Goal: Information Seeking & Learning: Learn about a topic

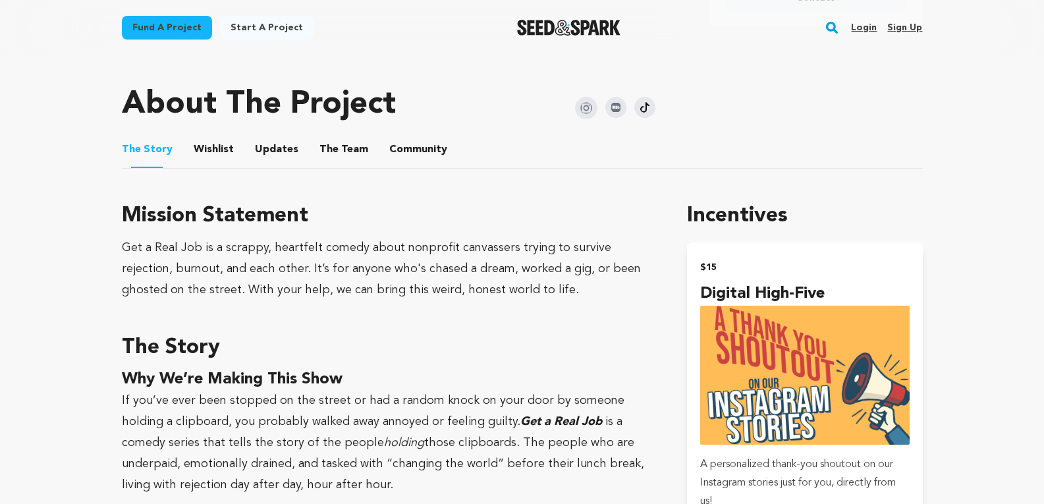
scroll to position [593, 0]
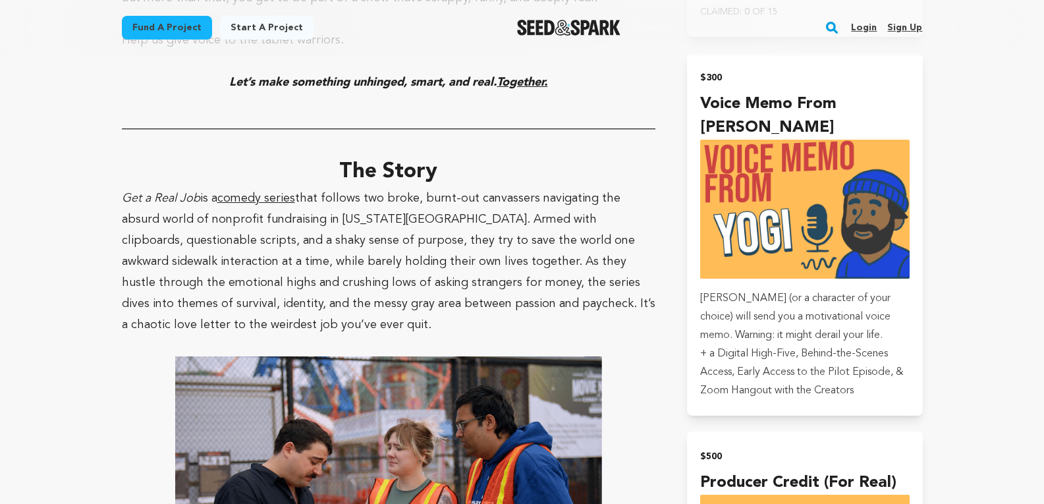
scroll to position [3292, 0]
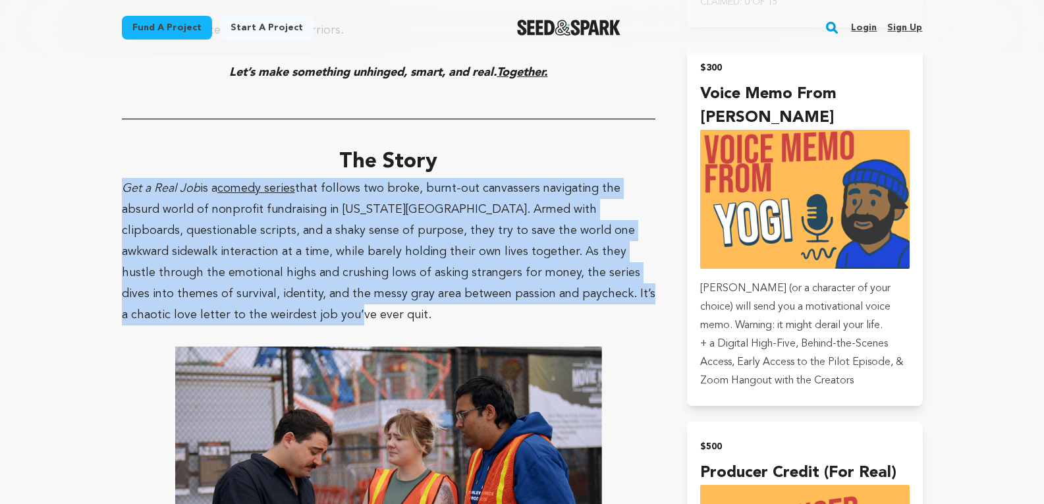
drag, startPoint x: 124, startPoint y: 124, endPoint x: 309, endPoint y: 246, distance: 220.6
click at [309, 245] on p "Get a Real Job is a comedy series that follows two broke, burnt-out canvassers …" at bounding box center [389, 251] width 534 height 147
copy p "Get a Real Job is a comedy series that follows two broke, burnt-out canvassers …"
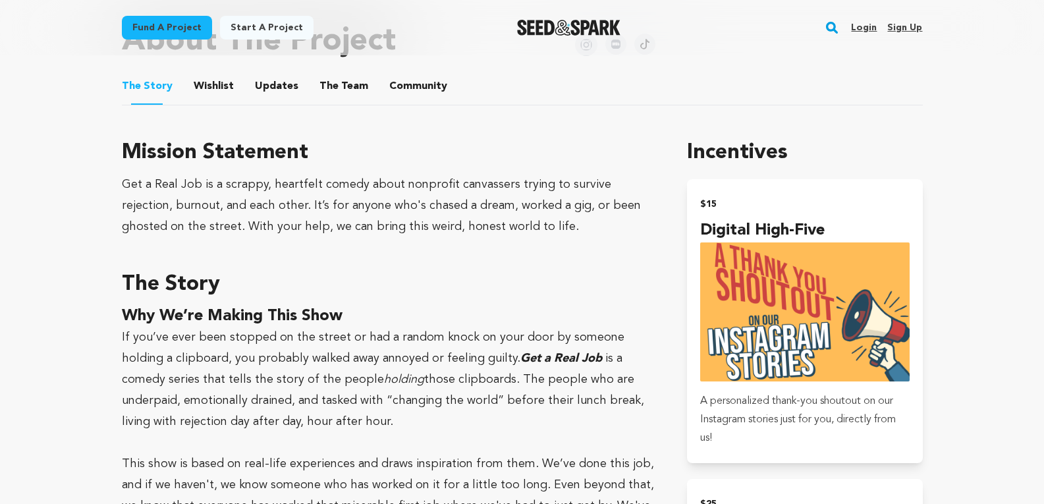
scroll to position [597, 0]
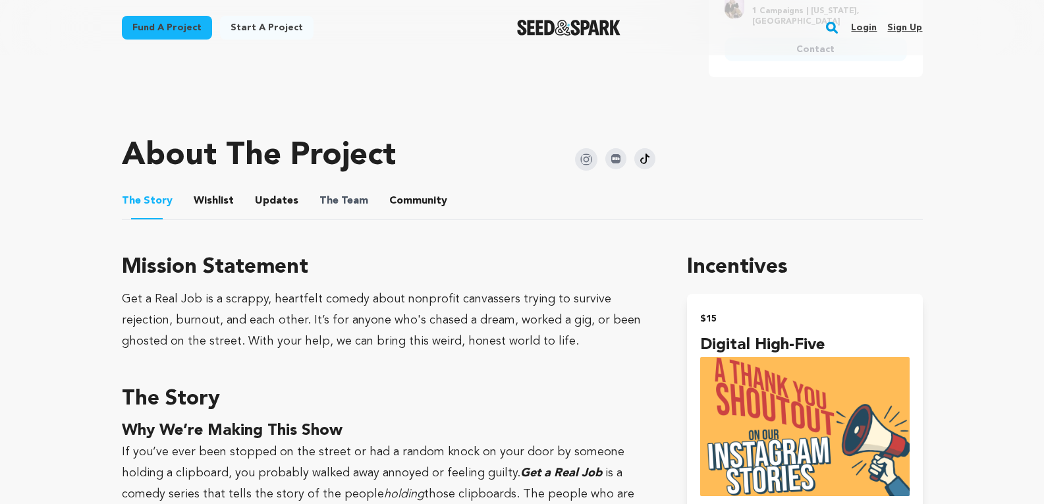
click at [319, 201] on span "The" at bounding box center [328, 201] width 19 height 16
click at [351, 205] on button "The Team" at bounding box center [344, 204] width 32 height 32
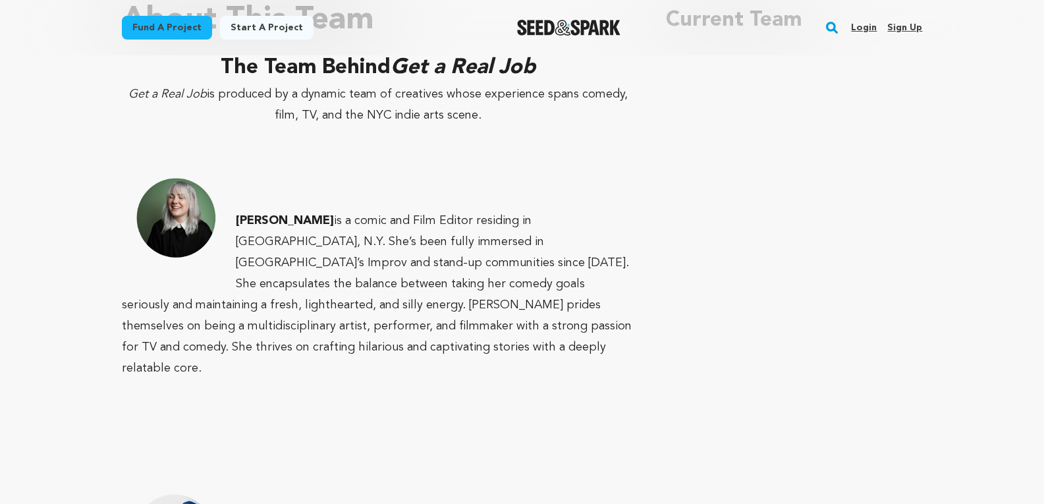
scroll to position [838, 0]
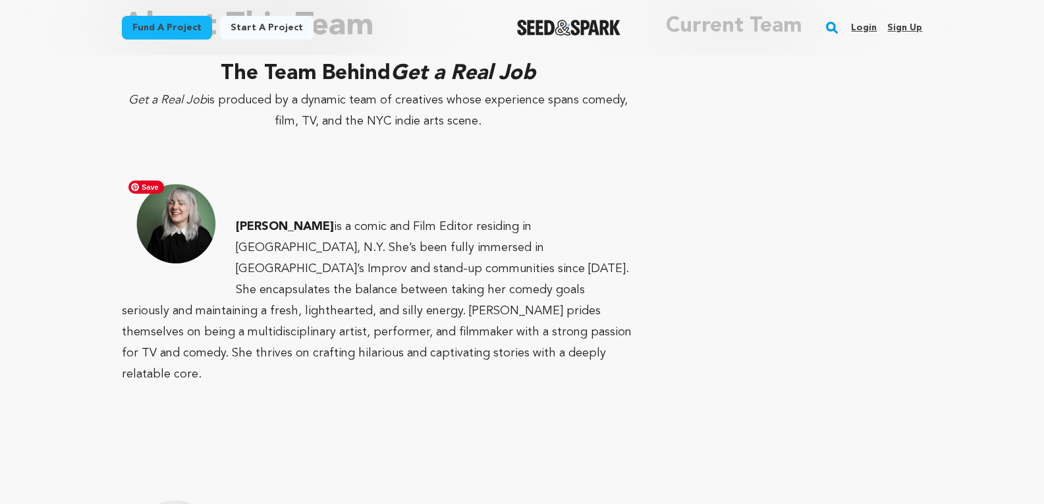
click at [203, 227] on img at bounding box center [173, 225] width 103 height 103
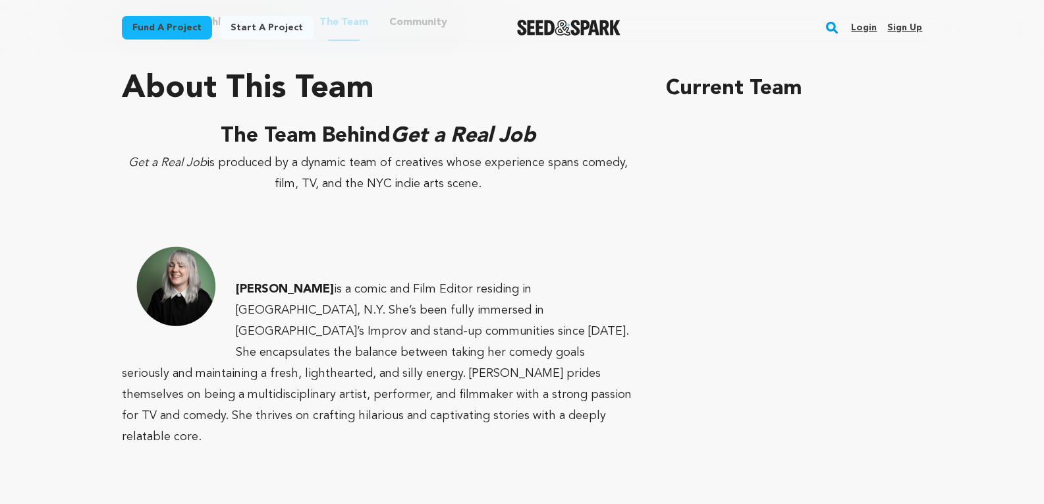
scroll to position [772, 0]
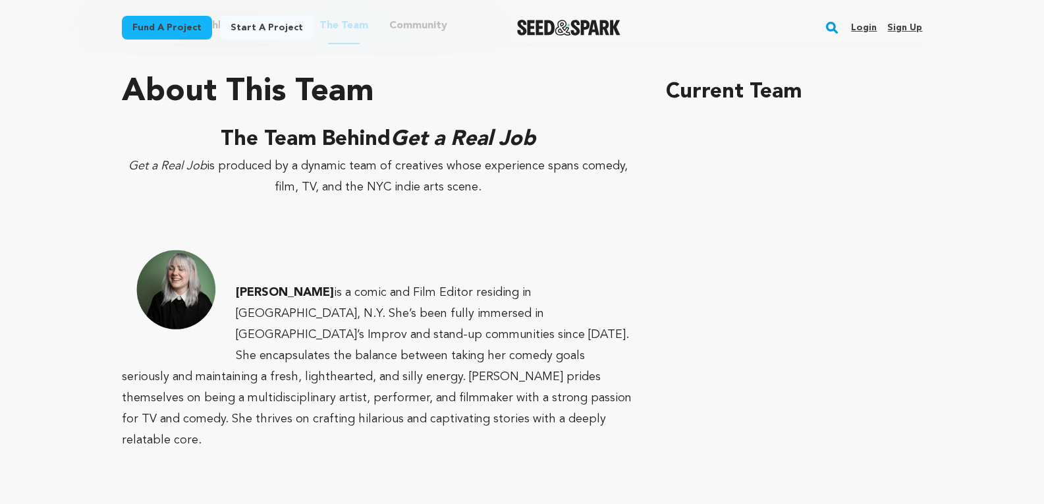
drag, startPoint x: 222, startPoint y: 134, endPoint x: 487, endPoint y: 194, distance: 271.9
copy div "The Team Behind Get a Real Job Get a Real Job is produced by a dynamic team of …"
click at [238, 292] on strong "[PERSON_NAME]" at bounding box center [285, 292] width 98 height 12
drag, startPoint x: 136, startPoint y: 165, endPoint x: 564, endPoint y: 184, distance: 428.4
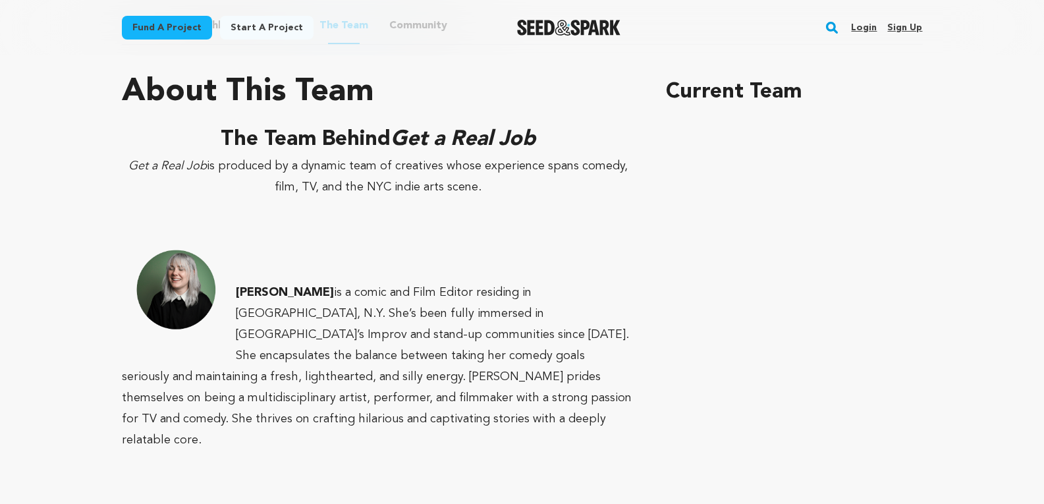
click at [564, 184] on p "Get a Real Job is produced by a dynamic team of creatives whose experience span…" at bounding box center [378, 176] width 513 height 42
copy p "Get a Real Job is produced by a dynamic team of creatives whose experience span…"
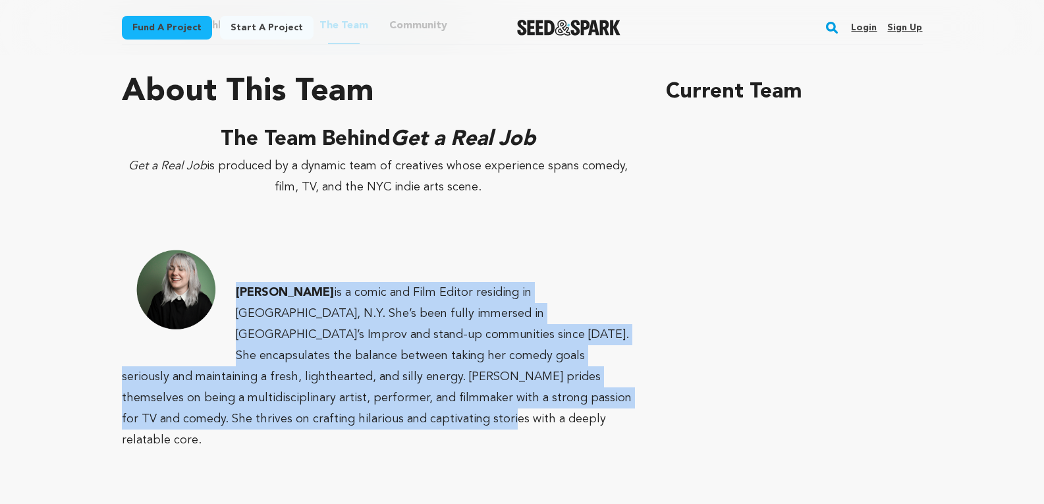
drag, startPoint x: 234, startPoint y: 288, endPoint x: 247, endPoint y: 417, distance: 130.3
click at [247, 417] on p "Samantha Lochs is a comic and Film Editor residing in Brooklyn, N.Y. She’s been…" at bounding box center [378, 366] width 513 height 169
copy p "Samantha Lochs is a comic and Film Editor residing in Brooklyn, N.Y. She’s been…"
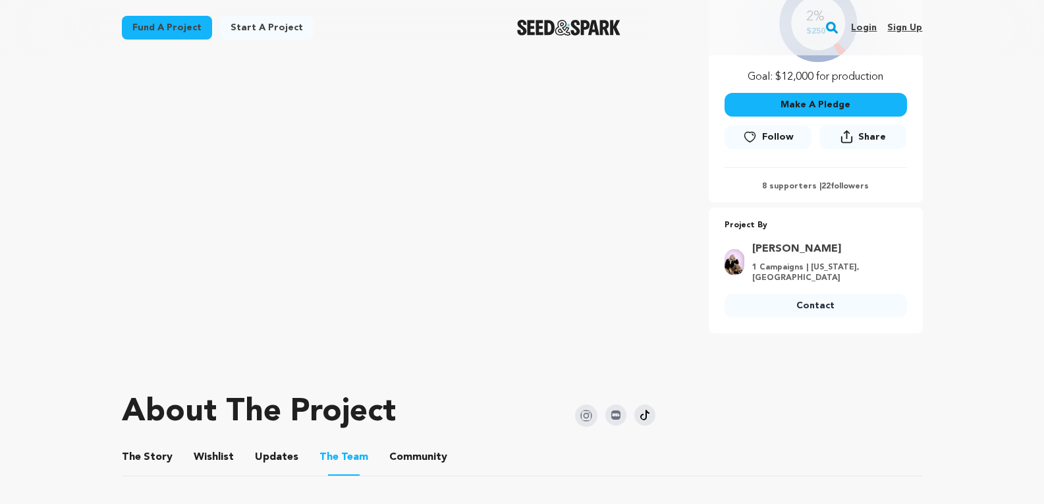
scroll to position [47, 0]
